Goal: Check status: Check status

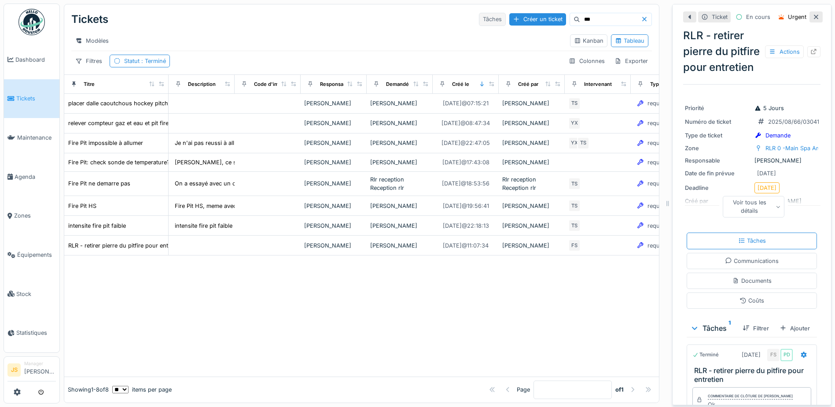
scroll to position [324, 0]
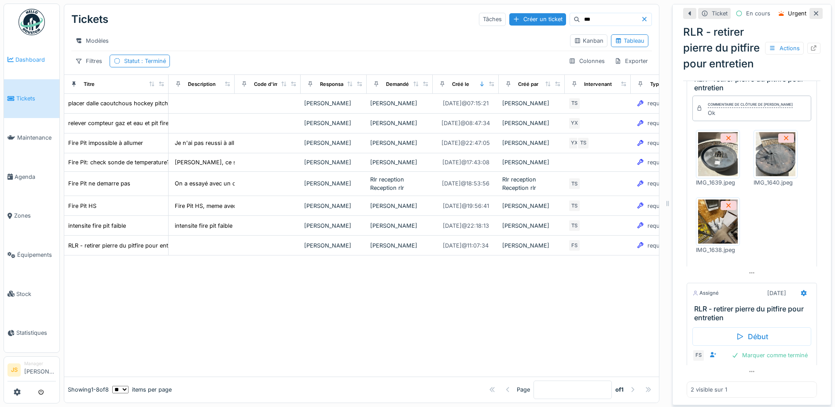
click at [27, 57] on span "Dashboard" at bounding box center [35, 59] width 41 height 8
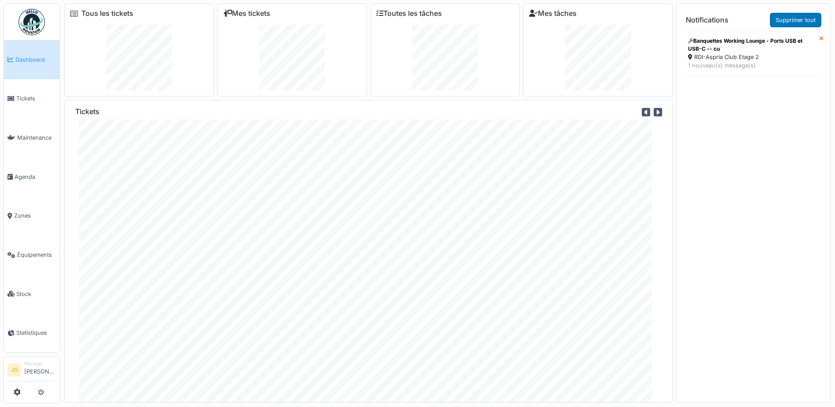
click at [655, 110] on icon at bounding box center [658, 112] width 8 height 10
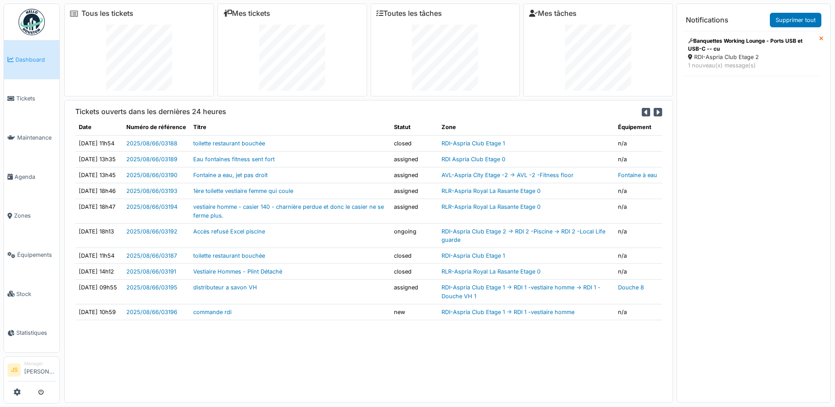
click at [655, 110] on icon at bounding box center [658, 112] width 8 height 10
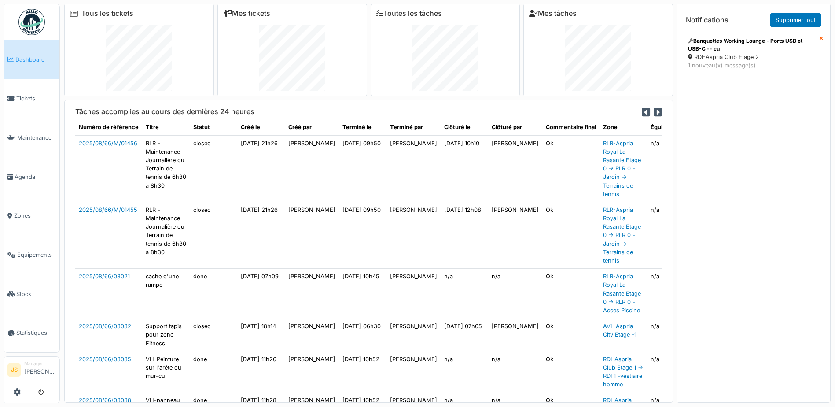
click at [655, 110] on icon at bounding box center [658, 112] width 8 height 10
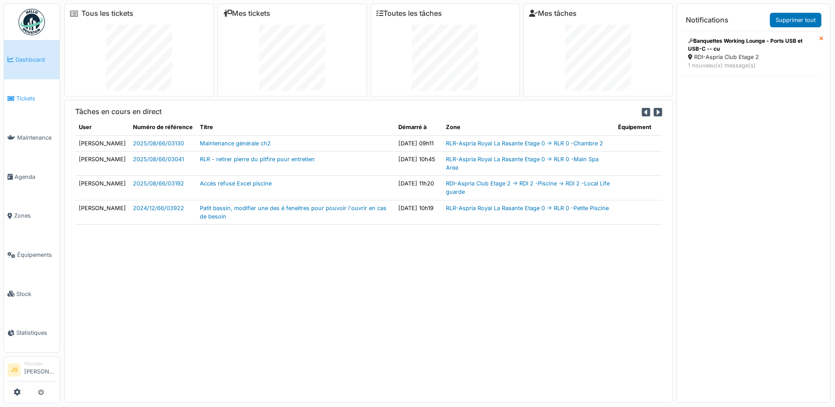
click at [25, 99] on span "Tickets" at bounding box center [36, 98] width 40 height 8
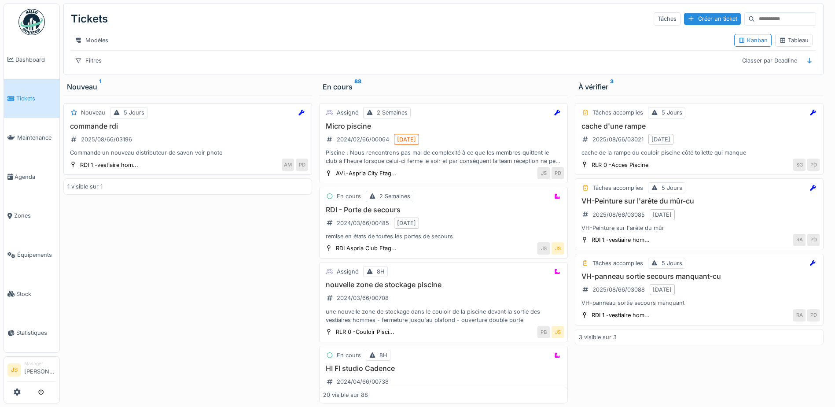
click at [96, 130] on h3 "commande rdi" at bounding box center [187, 126] width 241 height 8
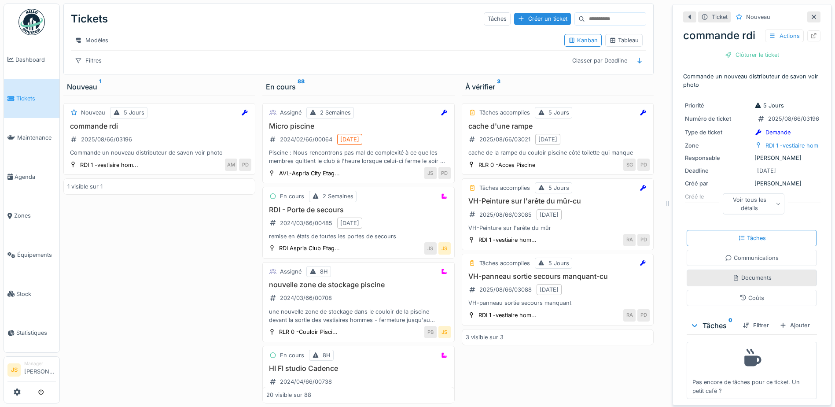
click at [760, 278] on div "Documents" at bounding box center [752, 277] width 39 height 8
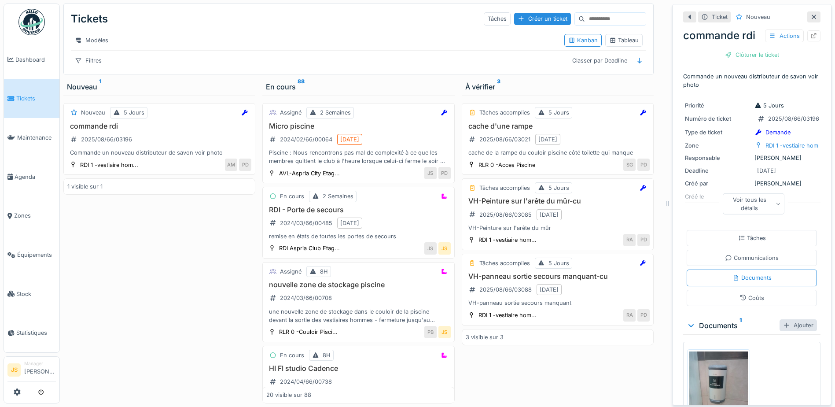
scroll to position [44, 0]
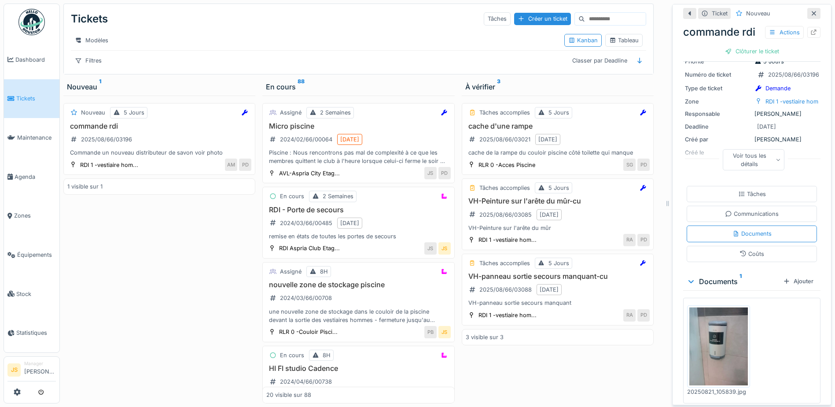
click at [723, 340] on img at bounding box center [718, 346] width 59 height 78
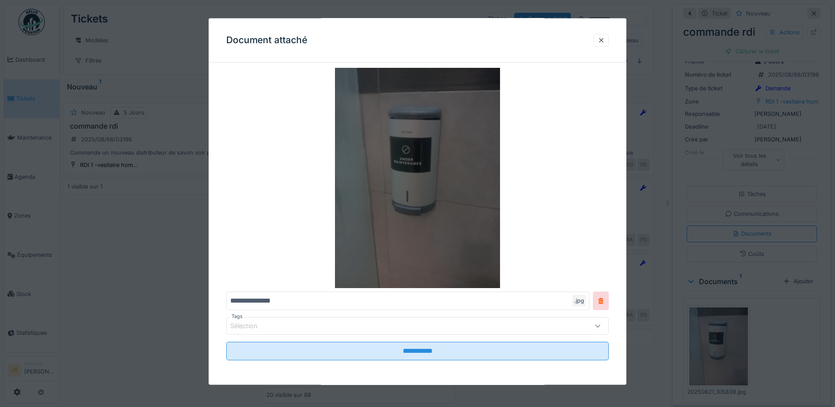
scroll to position [0, 0]
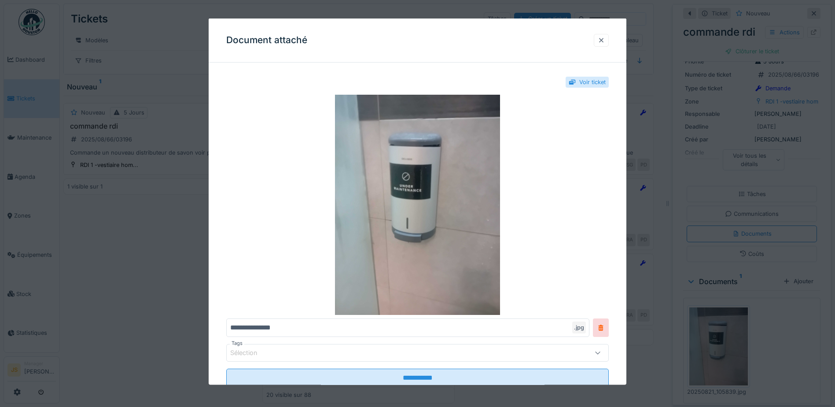
click at [601, 39] on div at bounding box center [601, 40] width 7 height 8
